Goal: Transaction & Acquisition: Purchase product/service

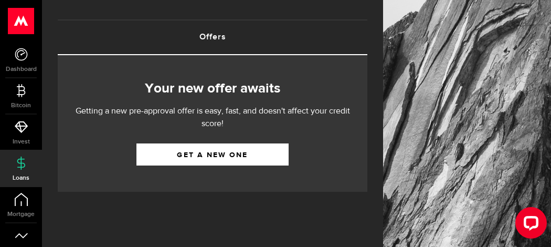
scroll to position [40, 0]
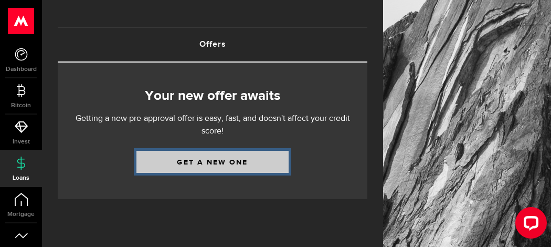
click at [200, 164] on link "Get a new one" at bounding box center [212, 162] width 152 height 22
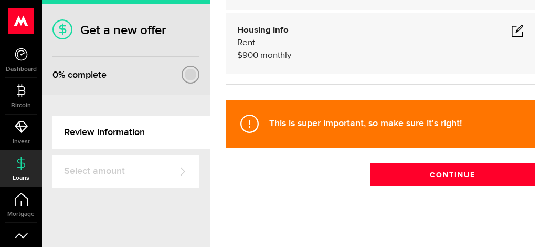
scroll to position [168, 0]
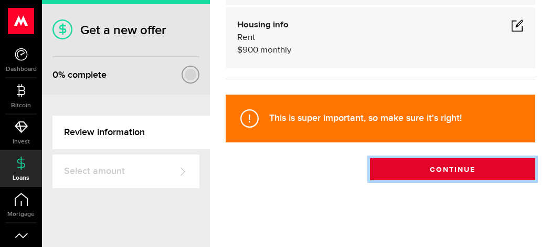
click at [446, 163] on button "Continue" at bounding box center [452, 169] width 165 height 22
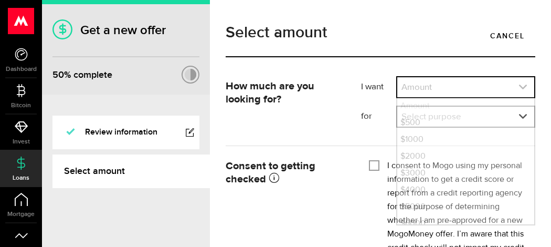
click at [449, 86] on link "expand select" at bounding box center [465, 87] width 137 height 20
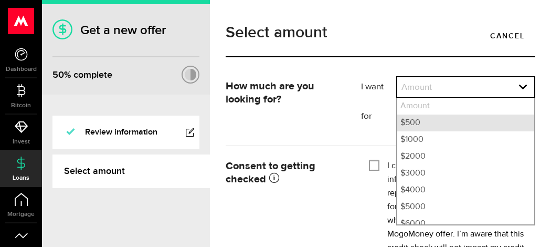
click at [413, 123] on li "$500" at bounding box center [465, 122] width 137 height 17
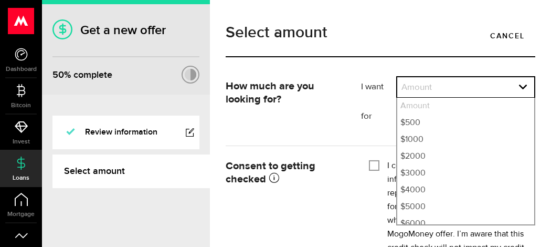
select select "500"
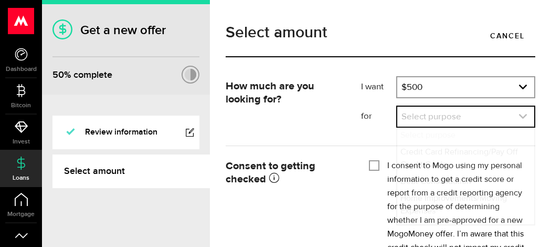
click at [417, 121] on link "expand select" at bounding box center [465, 117] width 137 height 20
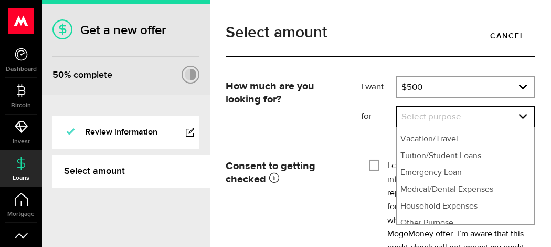
scroll to position [129, 0]
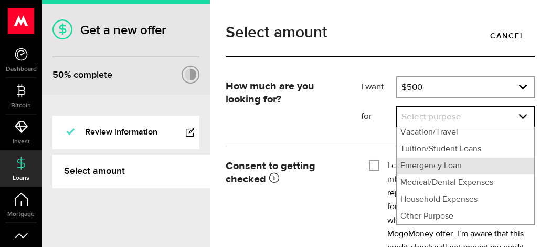
click at [427, 166] on li "Emergency Loan" at bounding box center [465, 165] width 137 height 17
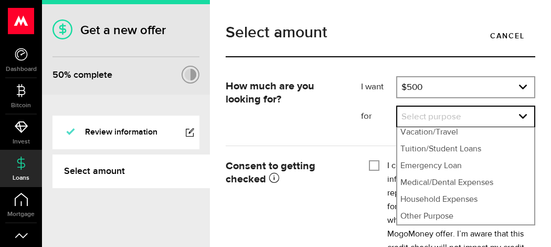
select select "Emergency Loan"
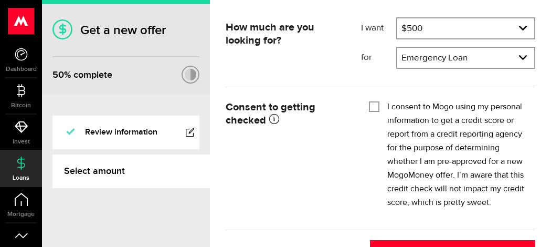
scroll to position [61, 0]
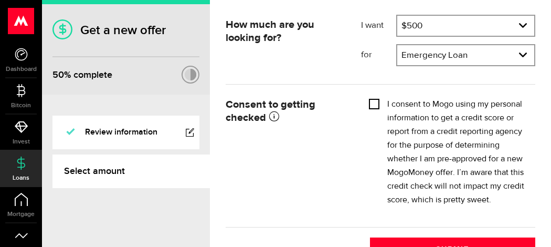
click at [376, 103] on input "I consent to Mogo using my personal information to get a credit score or report…" at bounding box center [374, 103] width 10 height 10
checkbox input "true"
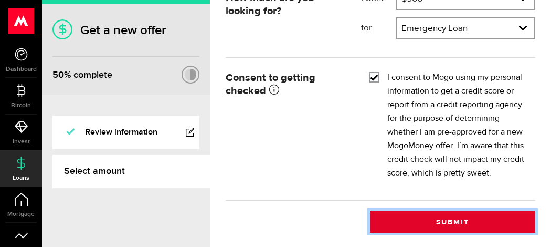
click at [443, 229] on button "Submit" at bounding box center [452, 221] width 165 height 22
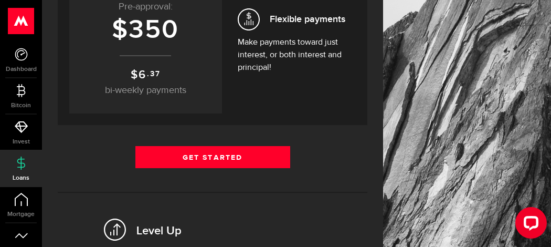
scroll to position [218, 0]
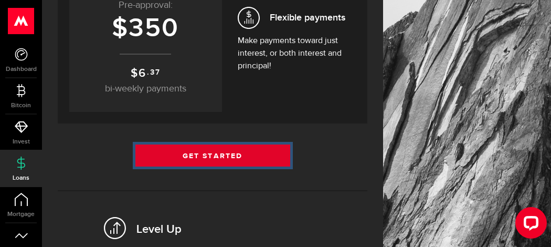
click at [209, 153] on link "Get Started" at bounding box center [212, 155] width 155 height 22
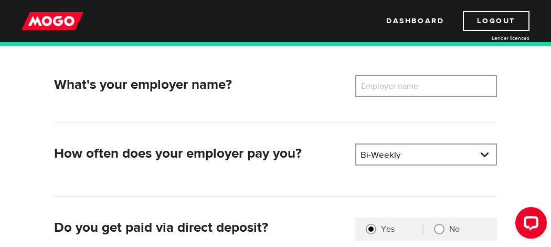
click at [364, 90] on label "Employer name" at bounding box center [397, 86] width 84 height 22
click at [364, 90] on input "Employer name" at bounding box center [426, 86] width 142 height 22
click at [398, 153] on link at bounding box center [426, 154] width 140 height 20
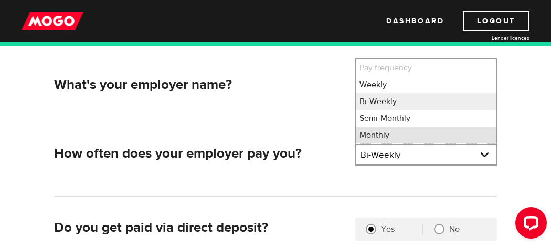
click at [385, 134] on li "Monthly" at bounding box center [426, 134] width 140 height 17
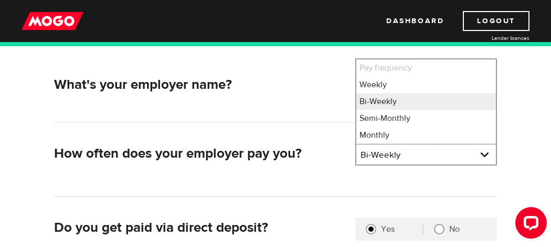
select select "4"
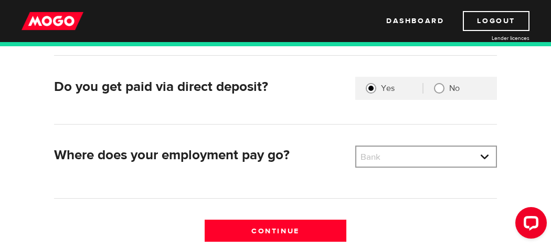
scroll to position [307, 0]
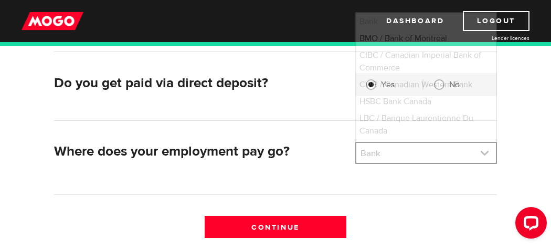
click at [409, 153] on link at bounding box center [426, 153] width 140 height 20
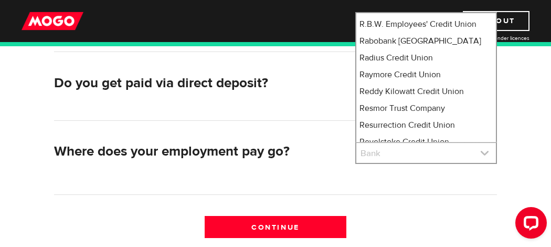
scroll to position [7062, 0]
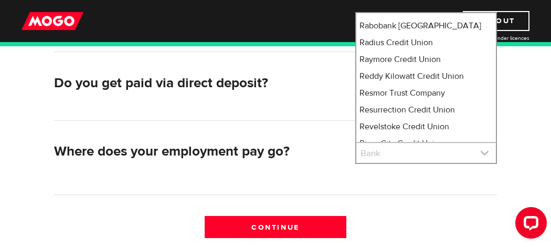
click at [379, 152] on link at bounding box center [426, 153] width 140 height 20
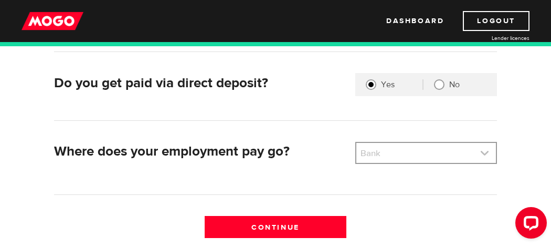
click at [383, 155] on link at bounding box center [426, 153] width 140 height 20
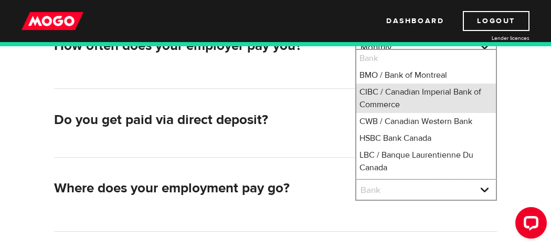
scroll to position [269, 0]
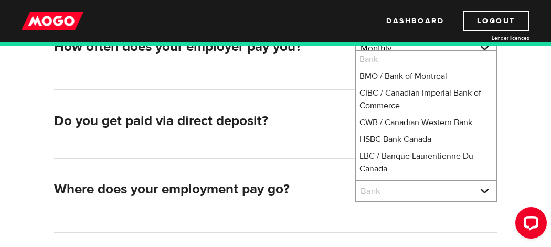
click at [378, 57] on li "Bank" at bounding box center [426, 59] width 140 height 17
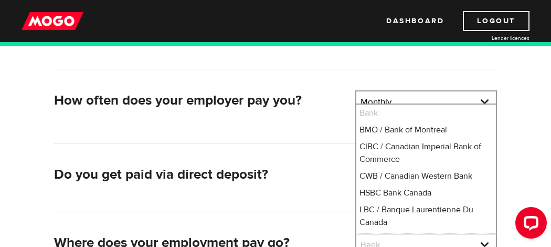
scroll to position [212, 0]
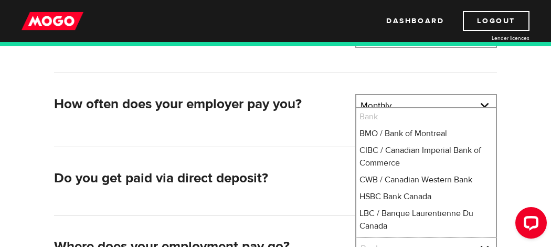
click at [324, 134] on div "How often does your employer pay you? Pay frequency Please select the frequency…" at bounding box center [275, 120] width 443 height 53
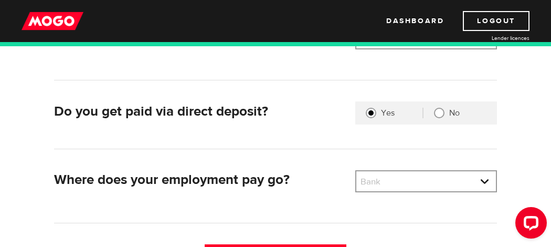
scroll to position [279, 0]
click at [398, 181] on link at bounding box center [426, 181] width 140 height 20
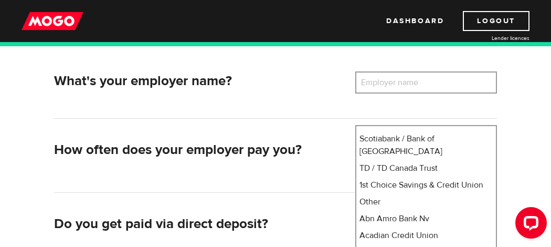
scroll to position [157, 0]
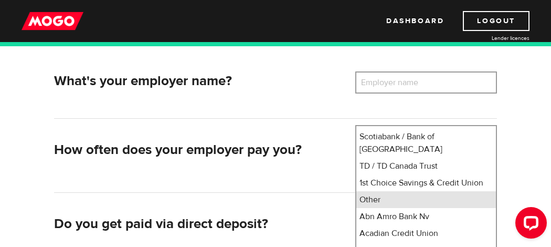
click at [392, 191] on li "Other" at bounding box center [426, 199] width 140 height 17
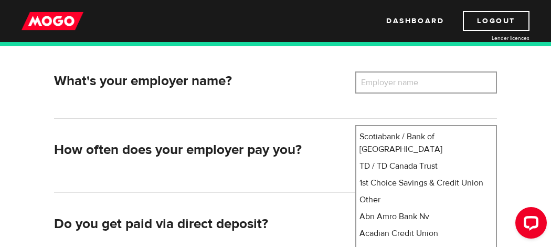
select select "0"
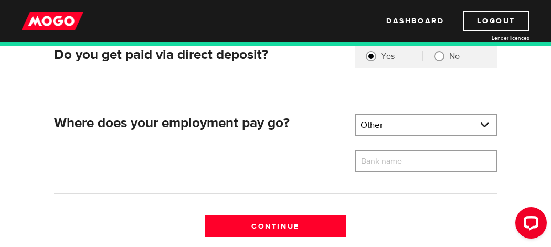
click at [382, 161] on label "Bank name" at bounding box center [389, 161] width 68 height 22
click at [382, 161] on input "Bank name" at bounding box center [426, 161] width 142 height 22
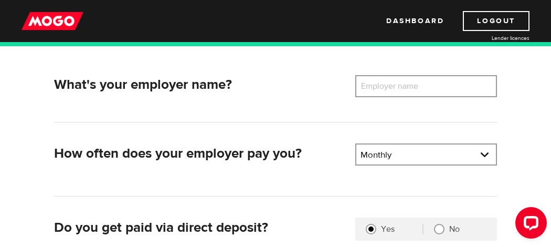
scroll to position [161, 0]
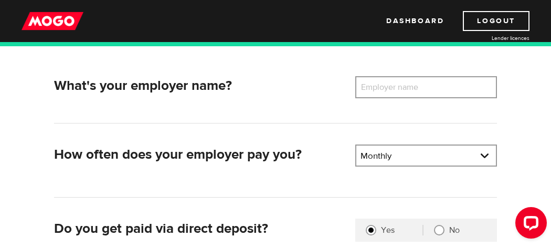
type input "pc financial"
click at [411, 87] on label "Employer name" at bounding box center [397, 87] width 84 height 22
click at [411, 87] on input "Employer name" at bounding box center [426, 87] width 142 height 22
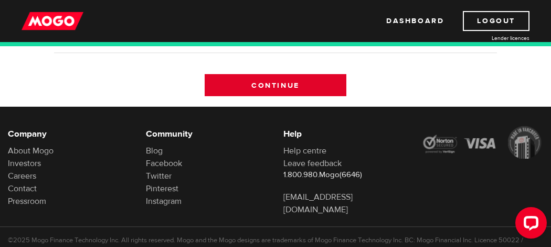
scroll to position [476, 0]
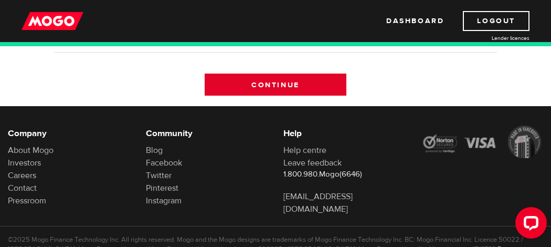
type input "alberta works"
click at [284, 84] on input "Continue" at bounding box center [276, 84] width 142 height 22
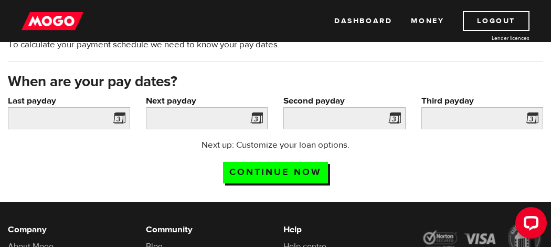
scroll to position [80, 0]
click at [121, 117] on span at bounding box center [117, 119] width 16 height 17
click at [96, 119] on input "Last payday" at bounding box center [69, 118] width 122 height 22
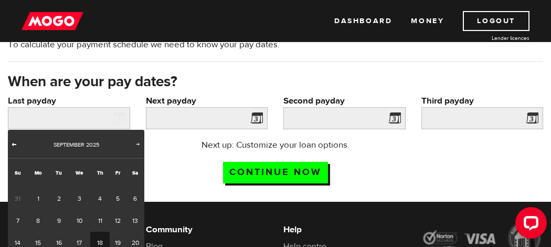
click at [14, 147] on link "Prev" at bounding box center [14, 145] width 10 height 10
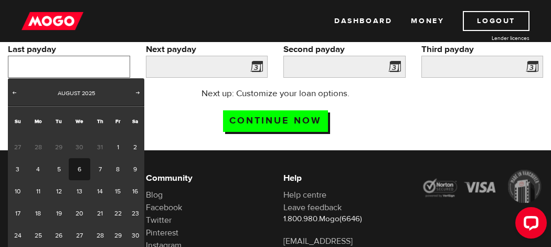
scroll to position [136, 0]
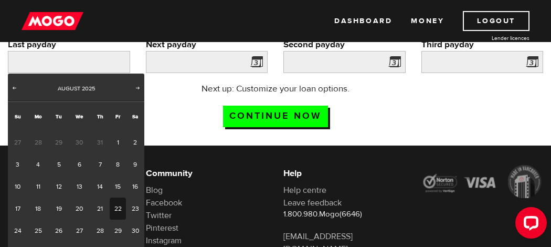
click at [120, 208] on link "22" at bounding box center [118, 208] width 16 height 22
type input "2025/08/22"
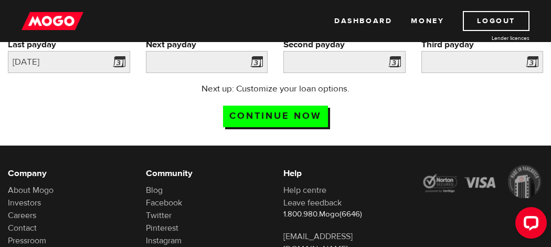
click at [257, 61] on span at bounding box center [255, 63] width 16 height 17
click at [222, 64] on input "Next payday" at bounding box center [207, 62] width 122 height 22
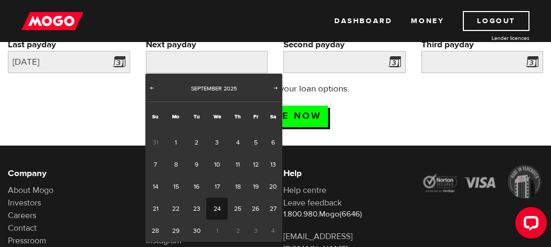
click at [215, 212] on link "24" at bounding box center [217, 208] width 22 height 22
type input "2025/09/24"
type input "2025/10/24"
type input "2025/11/23"
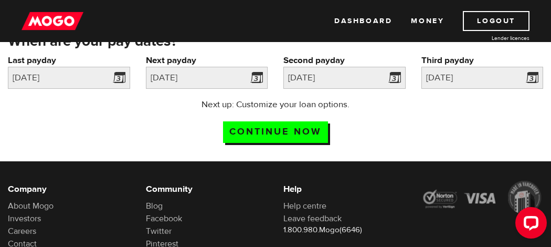
scroll to position [113, 0]
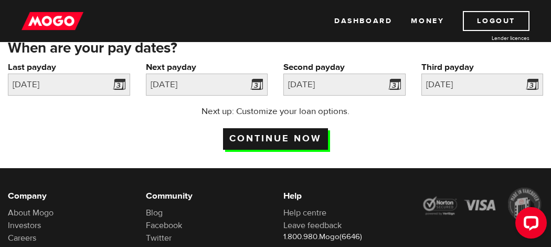
click at [292, 136] on input "Continue now" at bounding box center [275, 139] width 105 height 22
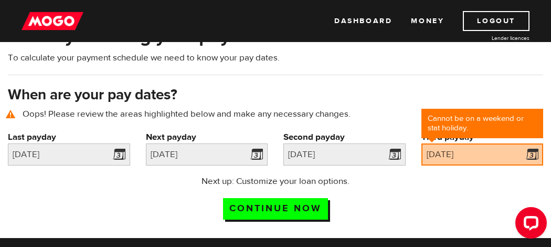
scroll to position [89, 0]
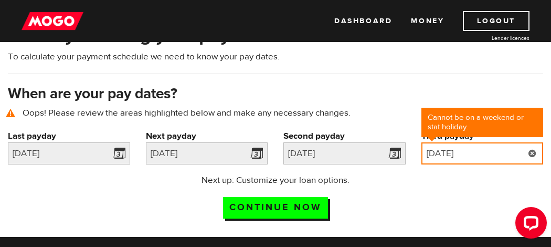
click at [493, 156] on input "2025/11/23" at bounding box center [482, 153] width 122 height 22
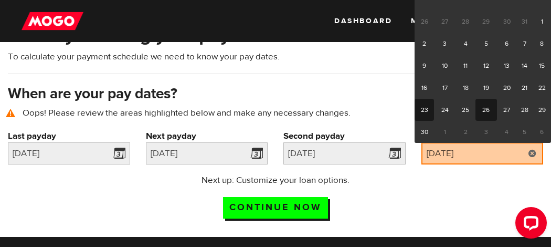
click at [484, 107] on link "26" at bounding box center [487, 110] width 22 height 22
type input "2025/11/26"
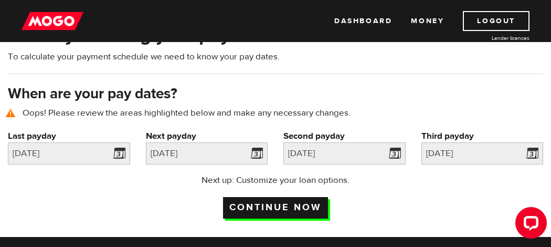
click at [296, 210] on input "Continue now" at bounding box center [275, 208] width 105 height 22
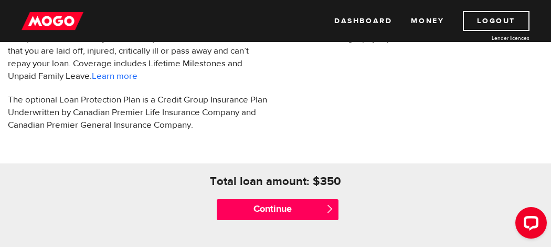
scroll to position [435, 0]
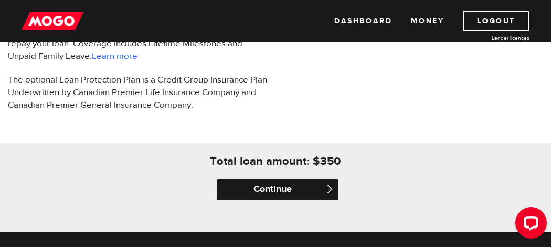
click at [281, 194] on input "Continue" at bounding box center [278, 189] width 122 height 21
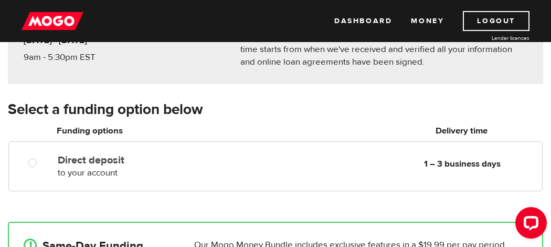
scroll to position [129, 0]
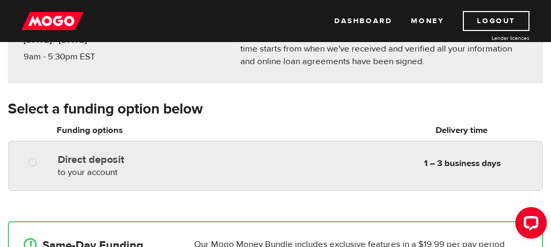
radio input "true"
click at [134, 166] on div "Direct deposit to your account Delivery in 1 – 3 business days" at bounding box center [156, 163] width 204 height 29
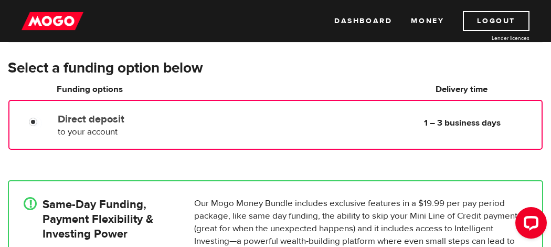
scroll to position [171, 0]
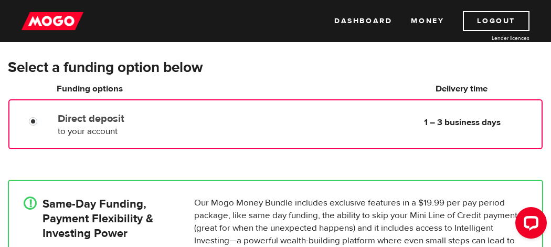
click at [186, 211] on div "! Same-Day Funding, Payment Flexibility & Investing Power" at bounding box center [104, 235] width 171 height 79
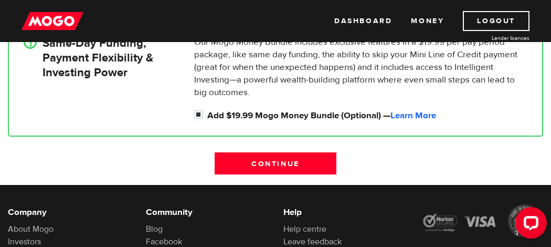
scroll to position [336, 0]
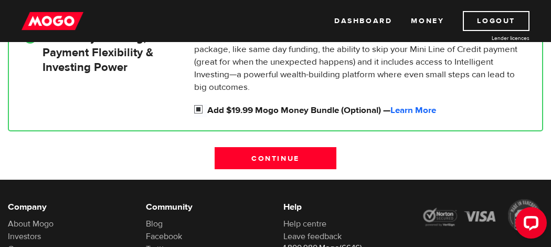
click at [198, 110] on input "Add $19.99 Mogo Money Bundle (Optional) — Learn More" at bounding box center [200, 110] width 13 height 13
checkbox input "false"
radio input "false"
click at [198, 110] on input "Add $19.99 Mogo Money Bundle (Optional) — Learn More" at bounding box center [200, 110] width 13 height 13
checkbox input "true"
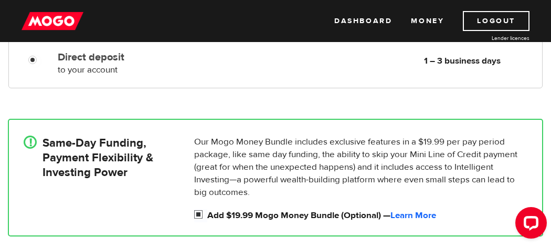
scroll to position [235, 0]
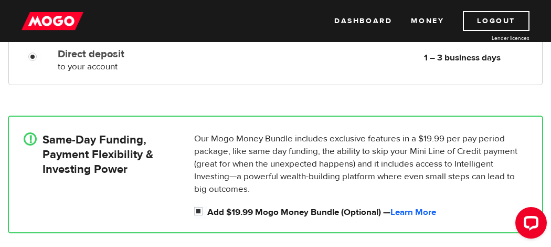
click at [28, 141] on div "!" at bounding box center [30, 138] width 13 height 13
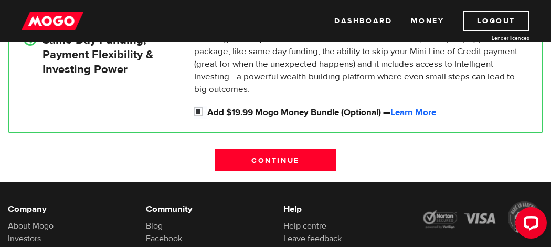
scroll to position [342, 0]
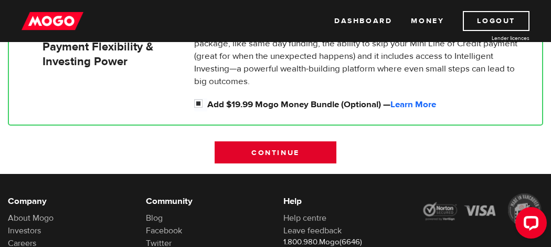
click at [270, 153] on input "Continue" at bounding box center [276, 152] width 122 height 22
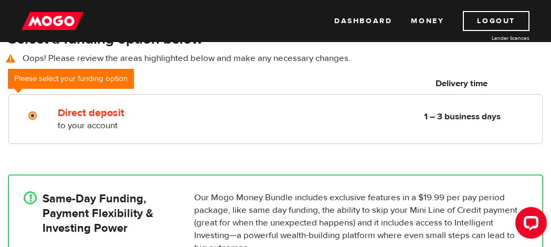
scroll to position [198, 0]
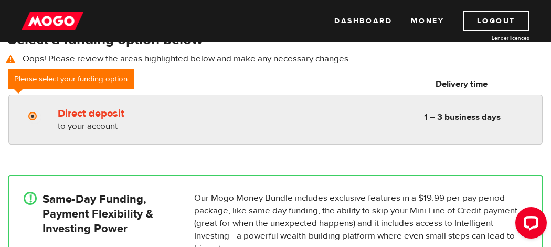
radio input "true"
click at [30, 117] on input "Direct deposit" at bounding box center [34, 117] width 13 height 13
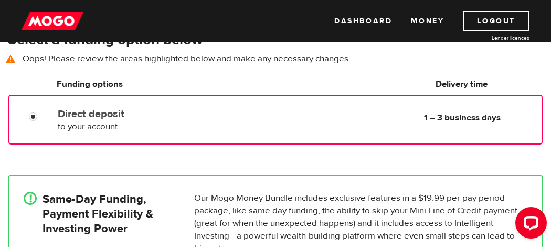
click at [71, 82] on h6 "Funding options" at bounding box center [155, 84] width 196 height 13
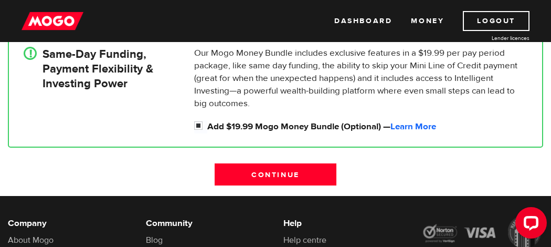
scroll to position [341, 0]
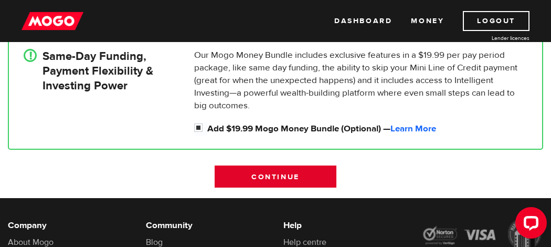
click at [251, 173] on input "Continue" at bounding box center [276, 176] width 122 height 22
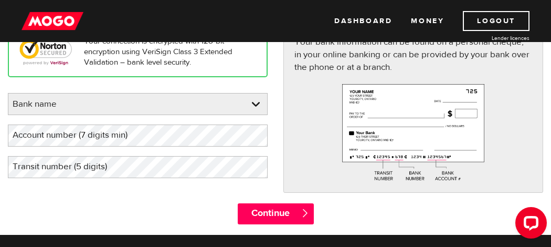
scroll to position [148, 0]
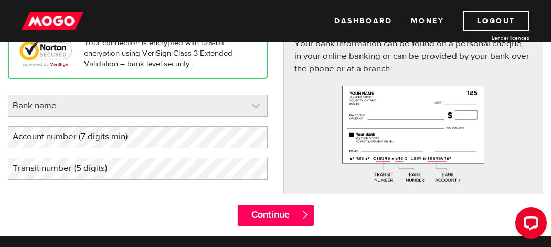
click at [170, 113] on link at bounding box center [137, 105] width 259 height 21
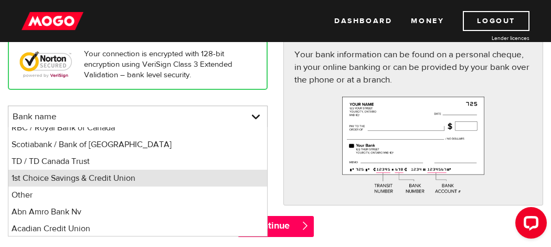
scroll to position [129, 0]
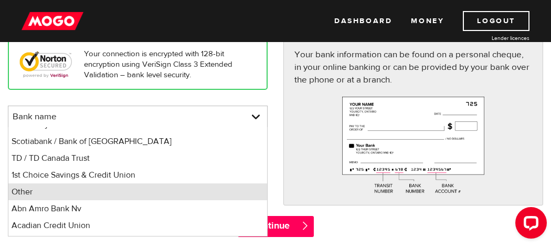
click at [37, 192] on li "Other" at bounding box center [137, 191] width 259 height 17
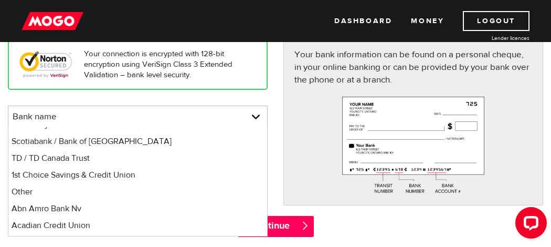
select select "0"
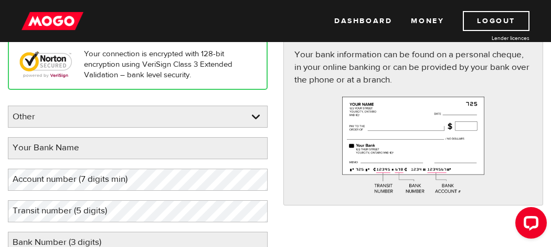
click at [98, 149] on label "Your Bank Name" at bounding box center [54, 148] width 93 height 22
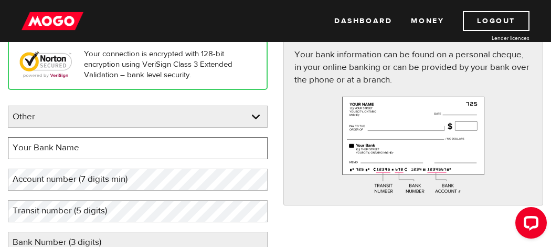
click at [98, 149] on input "Your Bank Name" at bounding box center [138, 148] width 260 height 22
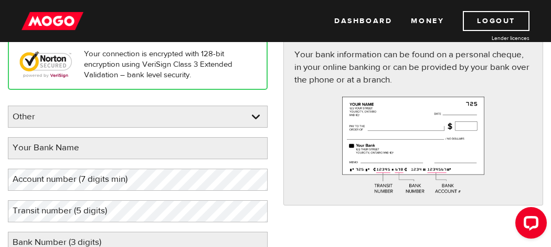
click at [67, 149] on label "Your Bank Name" at bounding box center [54, 148] width 93 height 22
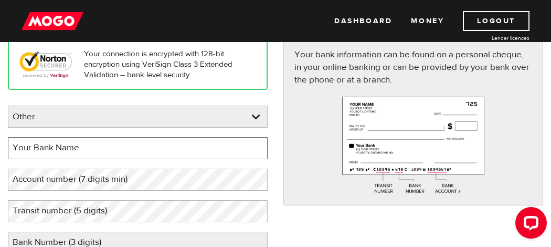
click at [67, 149] on input "Your Bank Name" at bounding box center [138, 148] width 260 height 22
type input "pc financial"
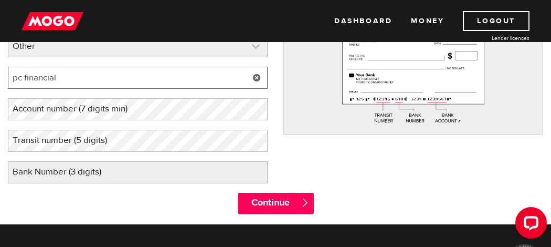
scroll to position [209, 0]
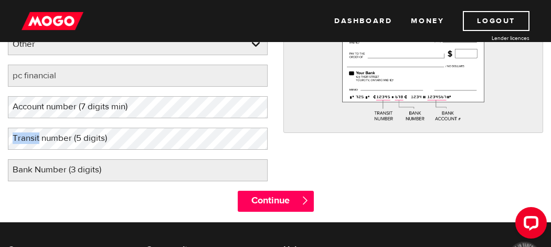
click at [186, 139] on div "Transit number (5 digits) Your transit numer must be 5 digits" at bounding box center [138, 139] width 260 height 22
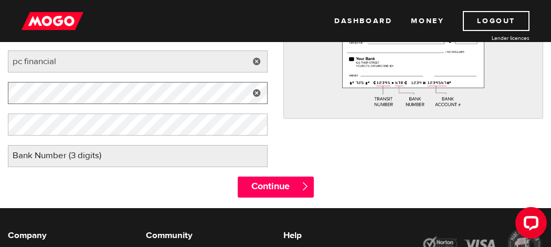
scroll to position [226, 0]
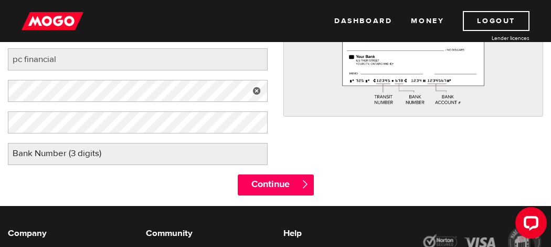
click at [62, 154] on label "Bank Number (3 digits)" at bounding box center [65, 154] width 115 height 22
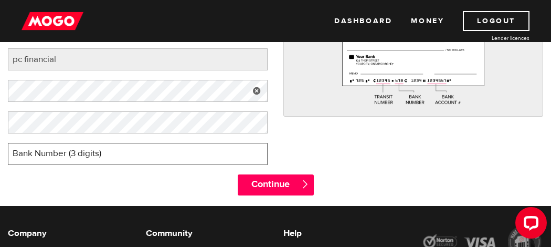
click at [62, 154] on input "Bank Number (3 digits)" at bounding box center [138, 154] width 260 height 22
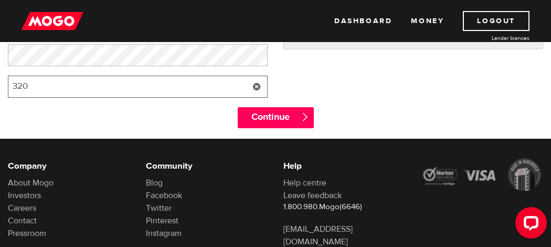
scroll to position [296, 0]
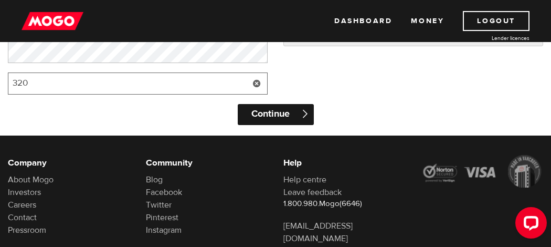
type input "320"
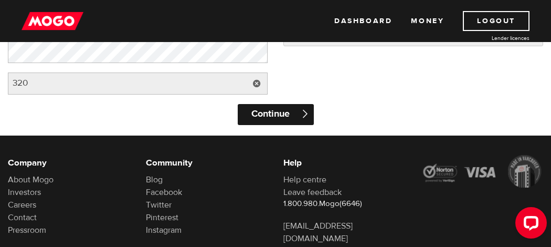
click at [290, 117] on input "Continue" at bounding box center [276, 114] width 76 height 21
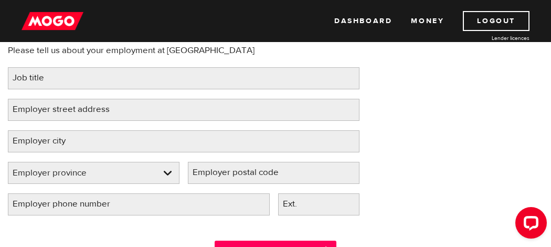
scroll to position [113, 0]
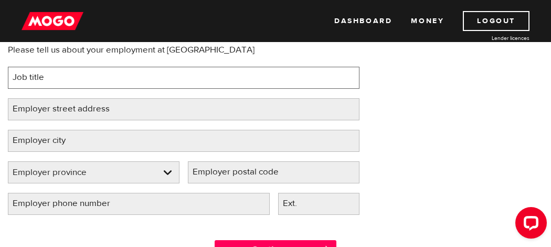
click at [105, 75] on input "Job title" at bounding box center [184, 78] width 352 height 22
type input "student"
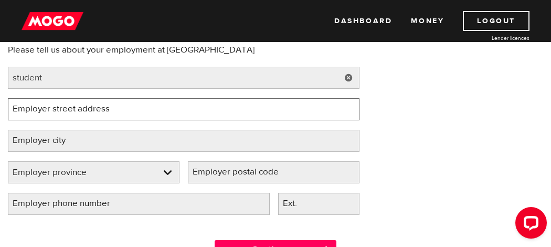
click at [166, 114] on input "Employer street address" at bounding box center [184, 109] width 352 height 22
type input "10215 108st"
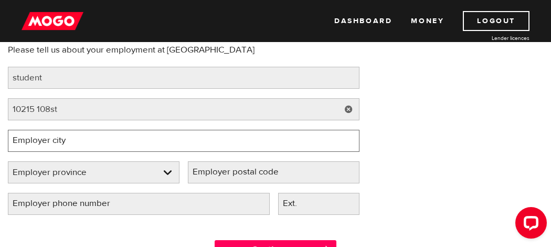
click at [101, 143] on input "Employer city" at bounding box center [184, 141] width 352 height 22
type input "edmonton"
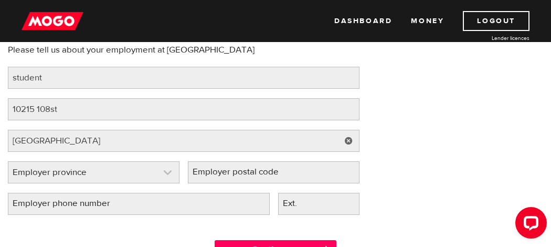
click at [100, 172] on link at bounding box center [93, 172] width 171 height 21
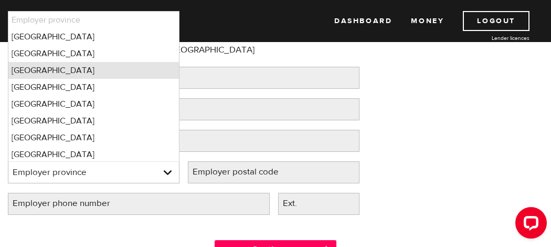
scroll to position [1, 0]
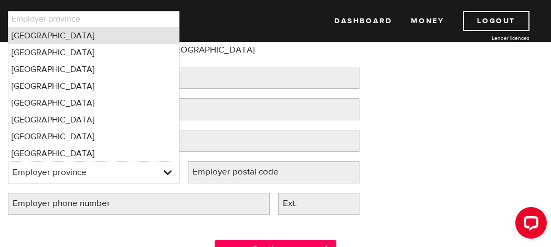
click at [69, 40] on li "Alberta" at bounding box center [93, 35] width 171 height 17
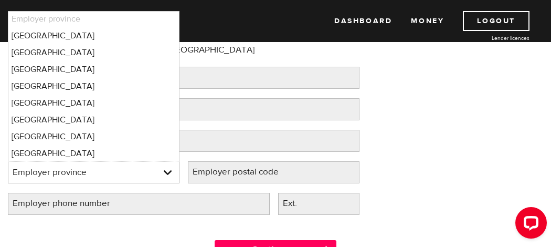
select select "AB"
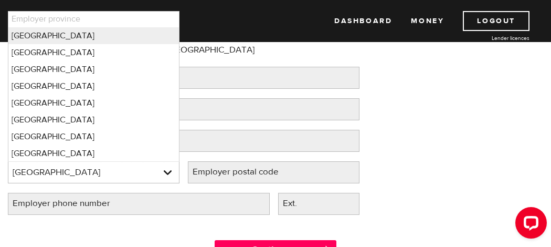
click at [249, 174] on label "Employer postal code" at bounding box center [244, 172] width 112 height 22
click at [249, 174] on input "Employer postal code" at bounding box center [274, 172] width 172 height 22
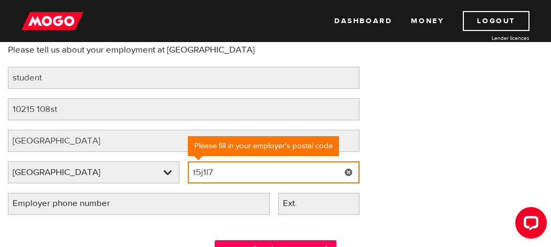
type input "t5j1l7"
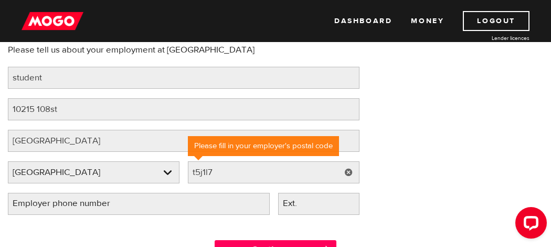
click at [423, 162] on div "Employment information Please tell us about your employment at Alberta Works Jo…" at bounding box center [275, 120] width 551 height 208
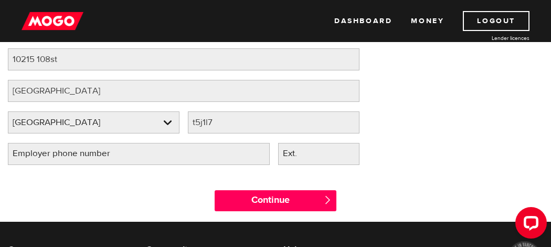
scroll to position [164, 0]
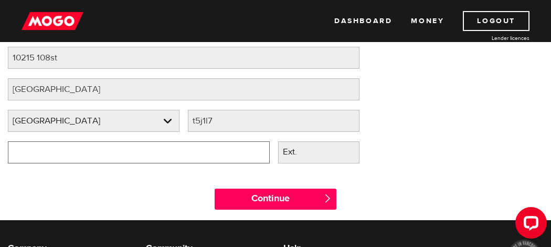
click at [136, 156] on input "Employer phone number" at bounding box center [139, 152] width 262 height 22
click at [17, 151] on input "(778) 064-4600" at bounding box center [139, 152] width 262 height 22
click at [80, 153] on input "(780) 644-600" at bounding box center [139, 152] width 262 height 22
type input "(780) 644-6000"
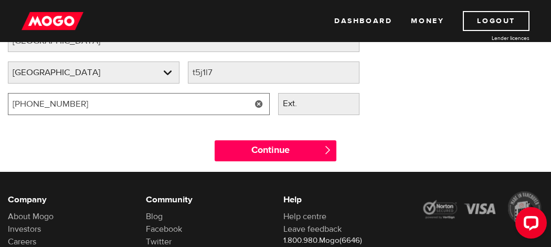
scroll to position [211, 0]
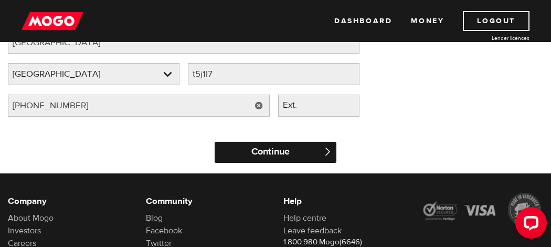
click at [287, 159] on input "Continue" at bounding box center [276, 152] width 122 height 21
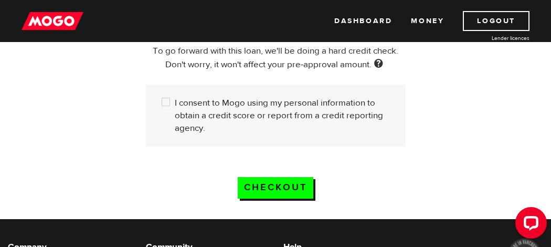
scroll to position [362, 0]
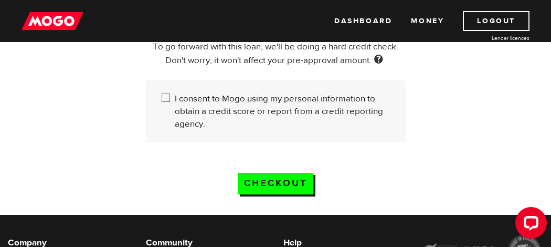
click at [164, 99] on input "I consent to Mogo using my personal information to obtain a credit score or rep…" at bounding box center [168, 98] width 13 height 13
checkbox input "true"
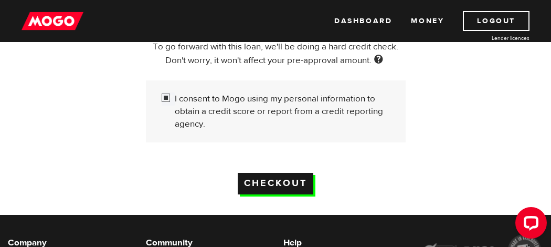
click at [271, 179] on input "Checkout" at bounding box center [276, 184] width 76 height 22
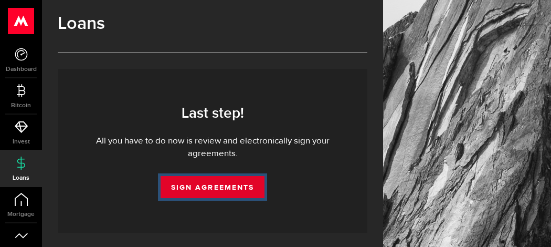
click at [215, 184] on link "Sign Agreements" at bounding box center [213, 187] width 104 height 22
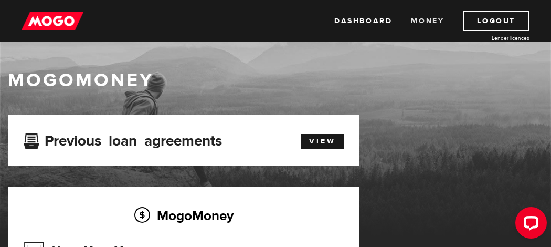
click at [429, 24] on link "Money" at bounding box center [427, 21] width 33 height 20
click at [314, 142] on link "View" at bounding box center [322, 141] width 43 height 15
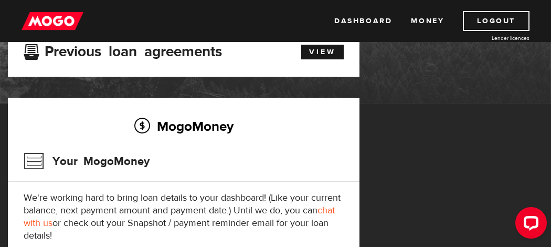
scroll to position [80, 0]
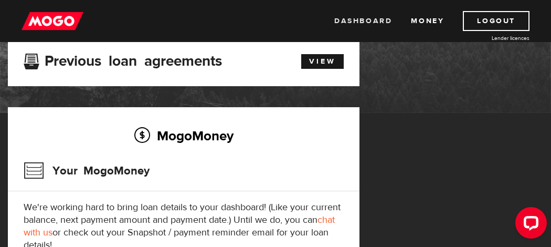
click at [364, 19] on link "Dashboard" at bounding box center [363, 21] width 58 height 20
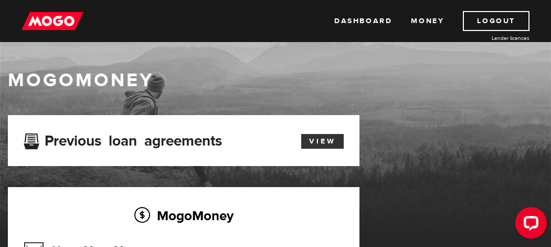
click at [320, 139] on link "View" at bounding box center [322, 141] width 43 height 15
click at [362, 22] on link "Dashboard" at bounding box center [363, 21] width 58 height 20
click at [381, 18] on link "Dashboard" at bounding box center [363, 21] width 58 height 20
